Goal: Task Accomplishment & Management: Manage account settings

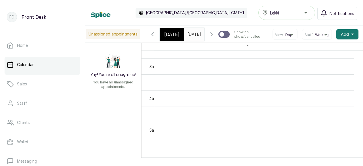
scroll to position [145, 0]
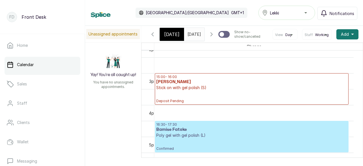
click at [233, 103] on p "Deposit Pending" at bounding box center [251, 96] width 191 height 13
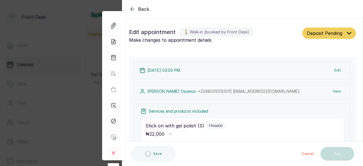
type input "3:00 pm"
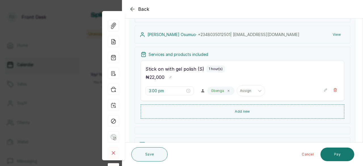
click at [319, 90] on div "3:00 pm Gbenga Assign" at bounding box center [242, 90] width 194 height 11
click at [323, 88] on icon "button" at bounding box center [325, 90] width 4 height 4
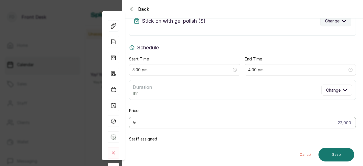
click at [329, 22] on span "Change" at bounding box center [332, 21] width 14 height 6
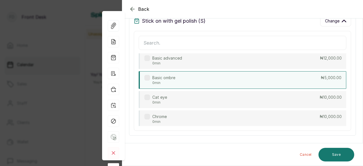
scroll to position [1777, 0]
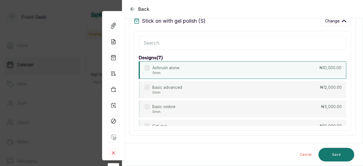
click at [159, 72] on p "0min" at bounding box center [165, 73] width 27 height 5
type input "3:00 pm"
type input "10,000"
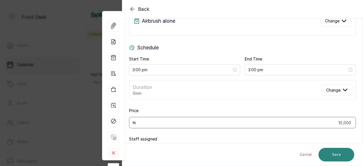
click at [338, 153] on button "Save" at bounding box center [336, 155] width 36 height 14
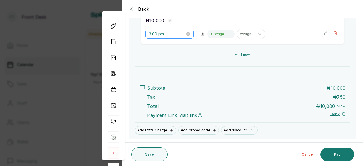
scroll to position [128, 0]
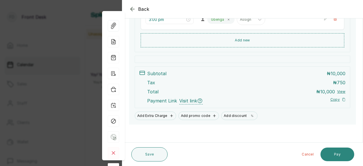
click at [335, 154] on button "Pay" at bounding box center [337, 154] width 34 height 14
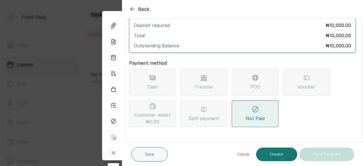
scroll to position [31, 0]
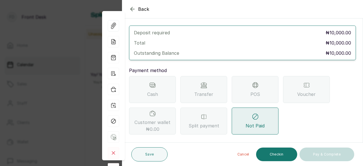
click at [199, 78] on div "Transfer" at bounding box center [203, 89] width 47 height 27
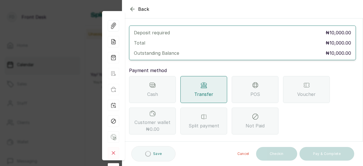
scroll to position [99, 0]
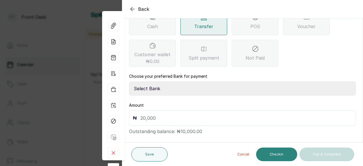
click at [280, 157] on button "Checkin" at bounding box center [276, 154] width 41 height 14
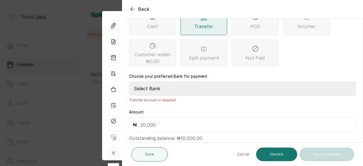
click at [158, 83] on select "Select Bank GBOYNAILS Access Bank" at bounding box center [242, 88] width 227 height 14
select select "43b45a17-9c3b-47a7-8182-a7f7143c14b3"
click at [129, 81] on select "Select Bank GBOYNAILS Access Bank" at bounding box center [242, 88] width 227 height 14
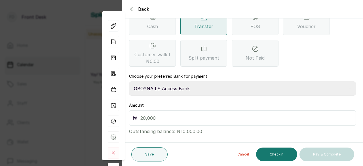
click at [165, 114] on input "text" at bounding box center [246, 118] width 212 height 8
type input "10,000"
click at [280, 156] on button "Checkin" at bounding box center [276, 154] width 41 height 14
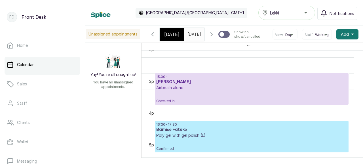
click at [216, 90] on p "Airbrush alone" at bounding box center [251, 88] width 191 height 6
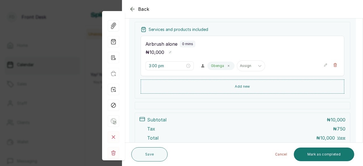
scroll to position [141, 0]
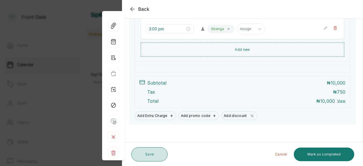
click at [151, 155] on button "Save" at bounding box center [149, 154] width 36 height 14
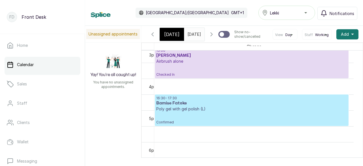
scroll to position [482, 0]
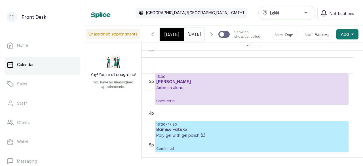
click at [204, 85] on h3 "[PERSON_NAME]" at bounding box center [251, 82] width 191 height 6
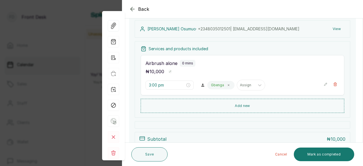
click at [323, 84] on icon "button" at bounding box center [325, 84] width 4 height 4
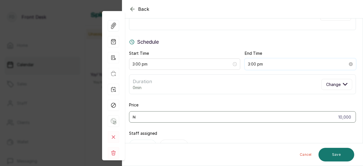
click at [276, 62] on input "3:00 pm" at bounding box center [298, 64] width 100 height 6
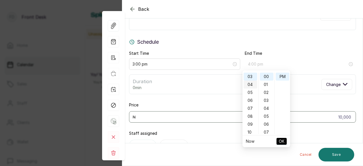
click at [251, 85] on div "04" at bounding box center [250, 84] width 14 height 8
click at [266, 77] on div "00" at bounding box center [266, 77] width 14 height 8
click at [279, 77] on div "PM" at bounding box center [282, 77] width 14 height 8
click at [268, 122] on div "30" at bounding box center [266, 122] width 14 height 8
type input "4:30 pm"
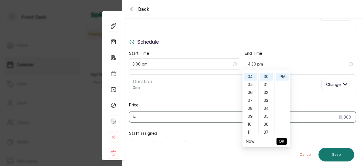
click at [278, 139] on button "OK" at bounding box center [281, 141] width 10 height 7
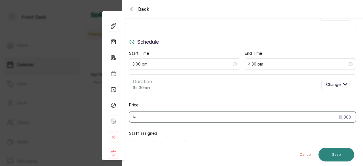
click at [331, 154] on button "Save" at bounding box center [336, 155] width 36 height 14
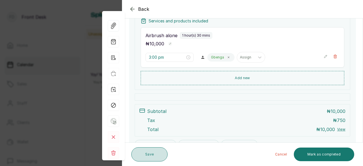
click at [152, 154] on button "Save" at bounding box center [149, 154] width 36 height 14
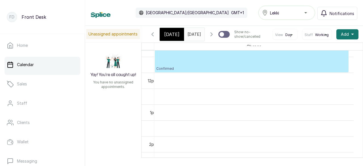
scroll to position [340, 0]
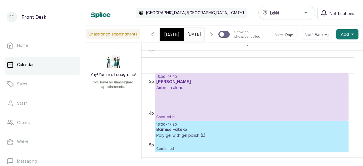
click at [199, 110] on p "Checked In" at bounding box center [251, 104] width 191 height 29
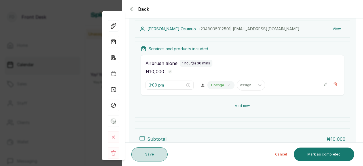
click at [156, 157] on button "Save" at bounding box center [149, 154] width 36 height 14
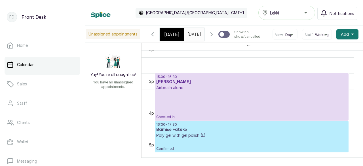
click at [215, 108] on p "Checked In" at bounding box center [251, 104] width 191 height 29
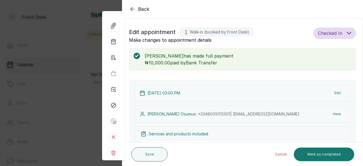
click at [131, 9] on icon "button" at bounding box center [132, 9] width 7 height 7
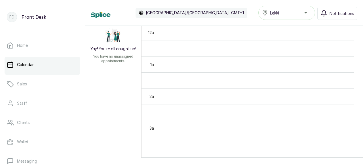
scroll to position [0, 0]
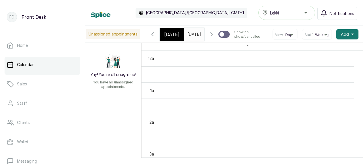
click at [153, 38] on icon "button" at bounding box center [152, 34] width 7 height 7
